Goal: Task Accomplishment & Management: Manage account settings

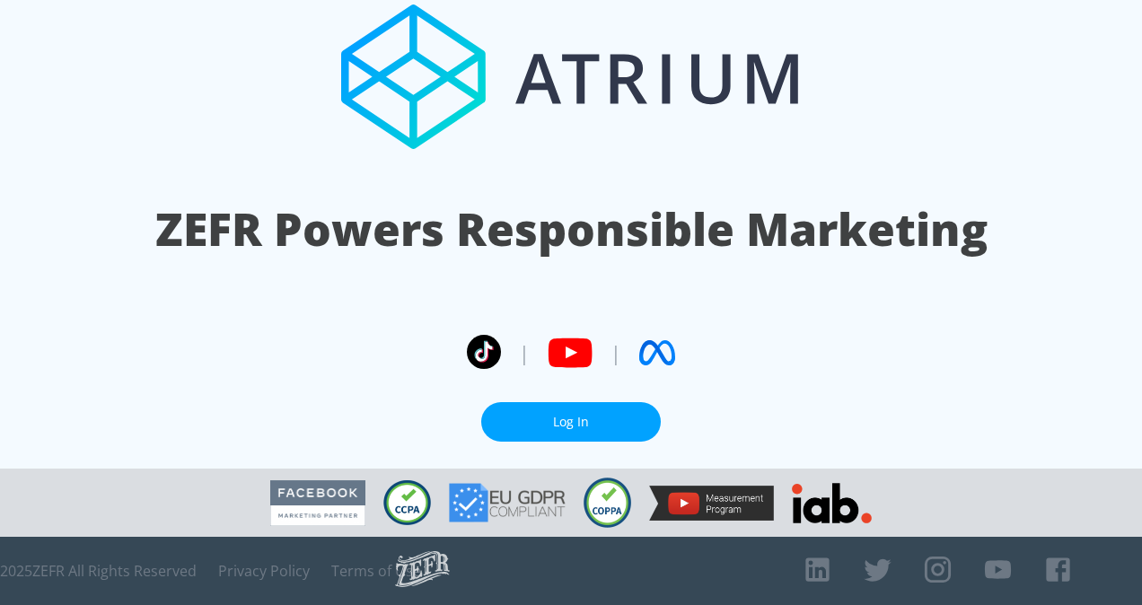
click at [601, 408] on link "Log In" at bounding box center [571, 422] width 180 height 40
click at [587, 408] on link "Log In" at bounding box center [571, 422] width 180 height 40
drag, startPoint x: 0, startPoint y: 0, endPoint x: 593, endPoint y: 419, distance: 726.5
click at [593, 419] on link "Log In" at bounding box center [573, 422] width 180 height 40
click at [601, 419] on link "Log In" at bounding box center [573, 422] width 180 height 40
